Goal: Navigation & Orientation: Find specific page/section

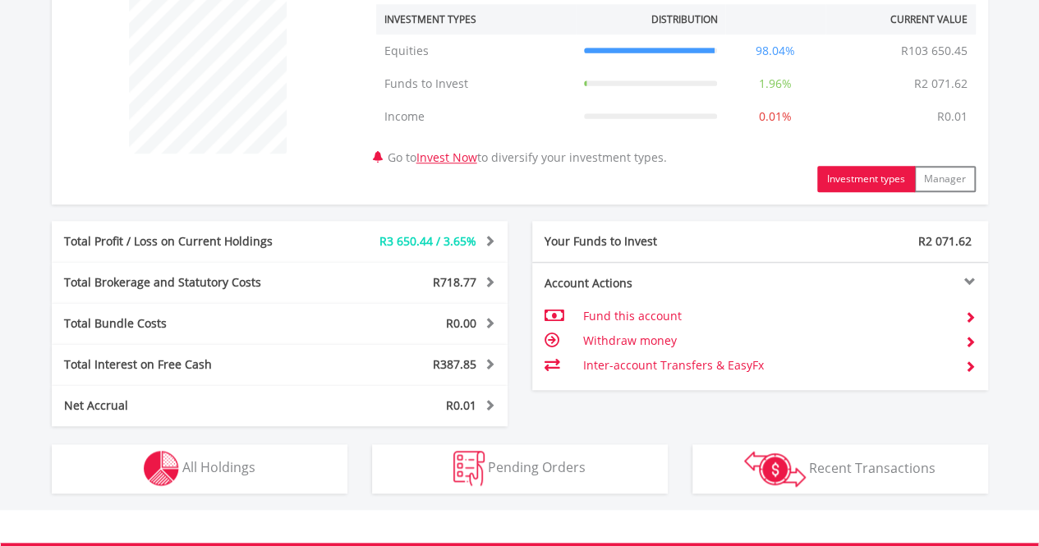
scroll to position [657, 0]
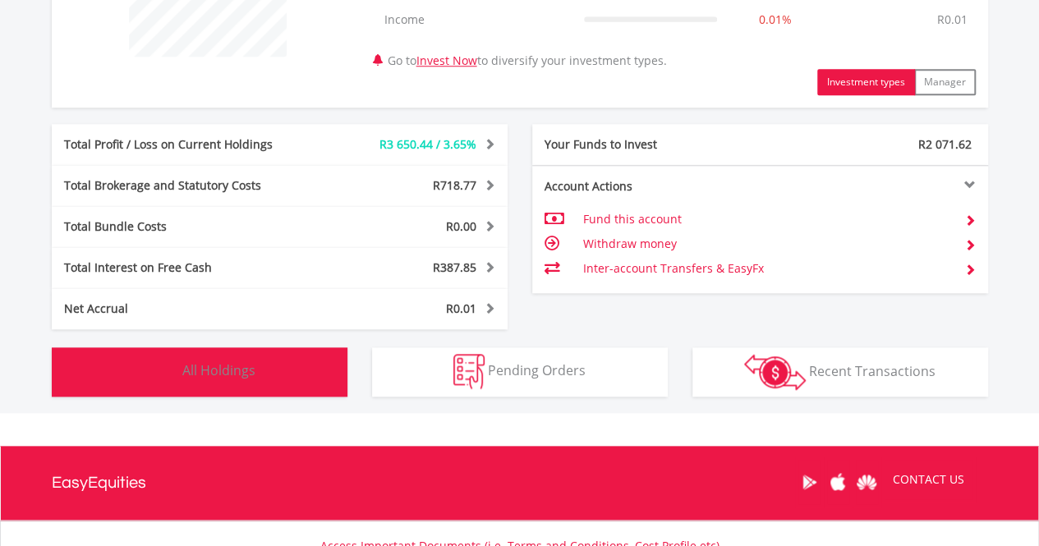
click at [218, 386] on button "Holdings All Holdings" at bounding box center [200, 371] width 296 height 49
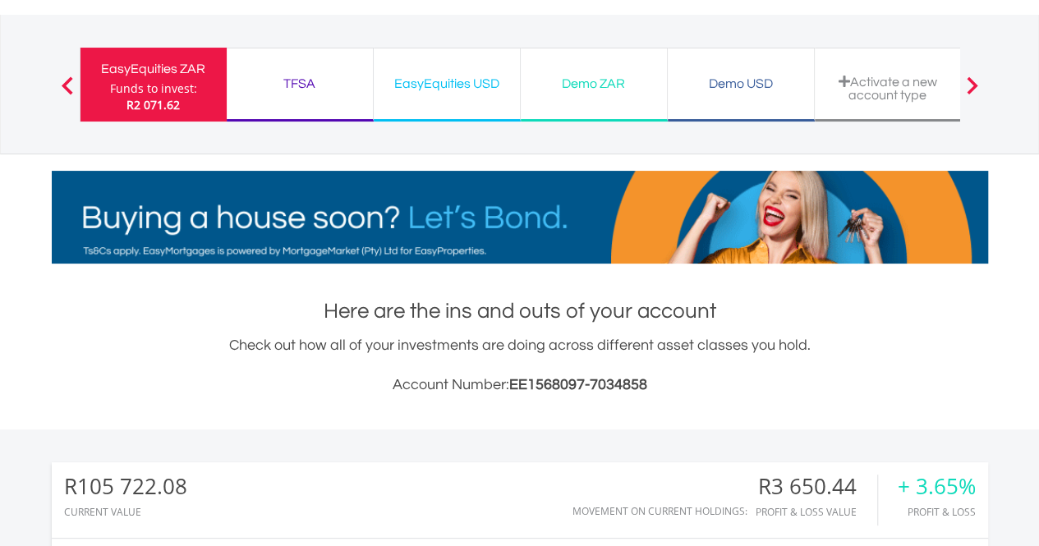
scroll to position [0, 0]
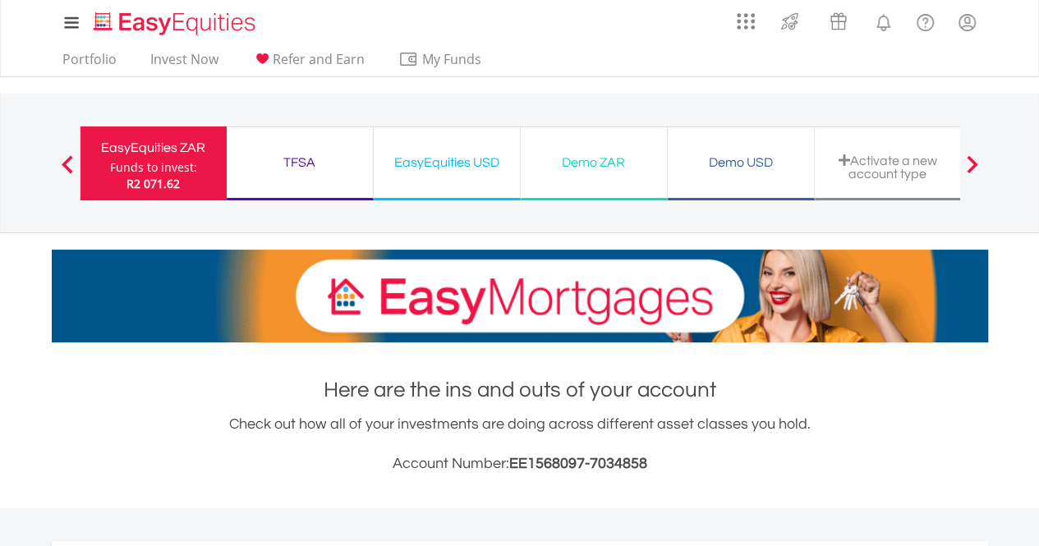
click at [177, 150] on div "EasyEquities ZAR" at bounding box center [153, 147] width 126 height 23
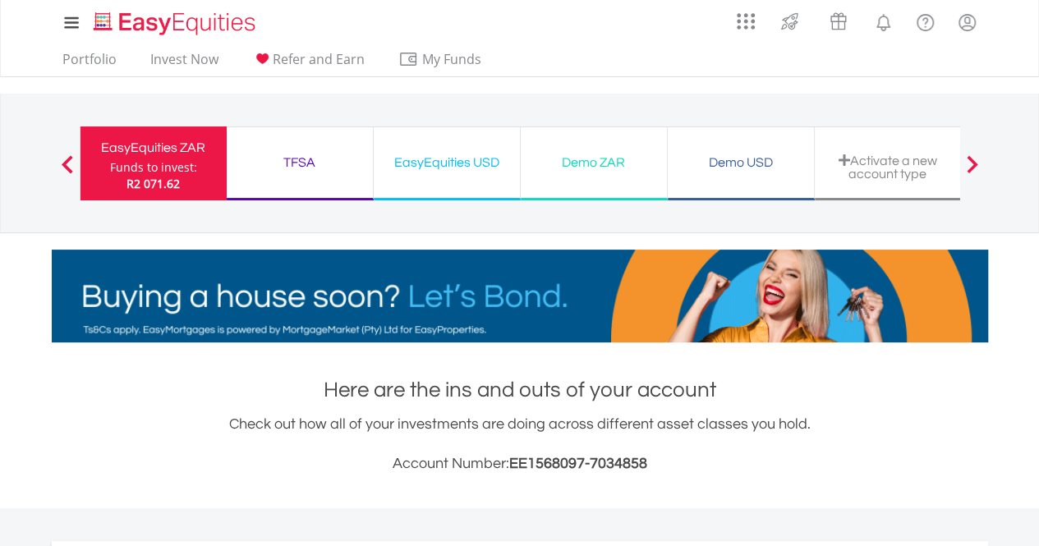
click at [53, 55] on ul "Portfolio Invest Now Refer and Earn My Funds Fund your accounts Withdraw Money …" at bounding box center [277, 60] width 451 height 31
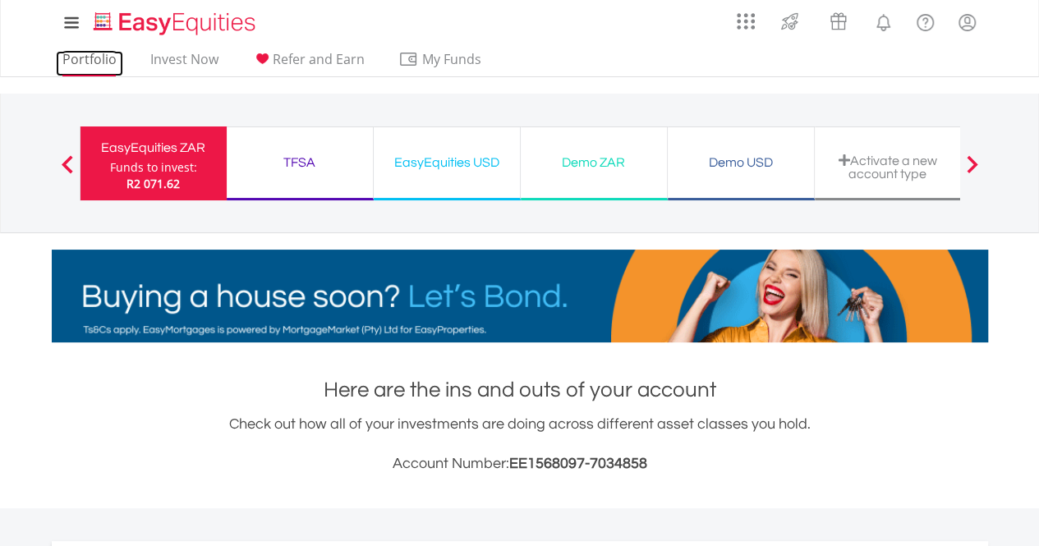
click at [89, 62] on link "Portfolio" at bounding box center [89, 63] width 67 height 25
